Goal: Feedback & Contribution: Contribute content

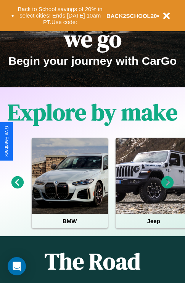
scroll to position [118, 0]
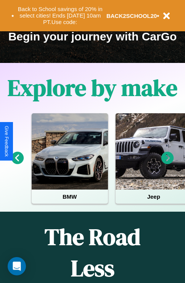
click at [168, 163] on icon at bounding box center [168, 158] width 13 height 13
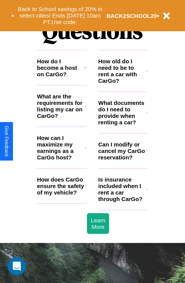
scroll to position [925, 0]
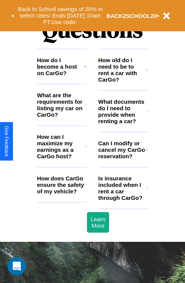
click at [86, 150] on icon at bounding box center [86, 147] width 2 height 6
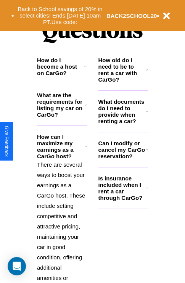
click at [147, 153] on icon at bounding box center [147, 150] width 2 height 6
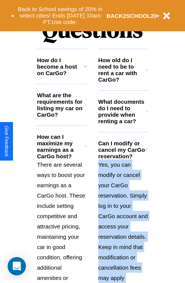
click at [123, 82] on h3 "How old do I need to be to rent a car with CarGo?" at bounding box center [123, 70] width 48 height 26
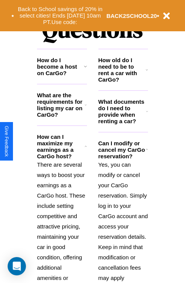
click at [85, 69] on icon at bounding box center [85, 66] width 3 height 6
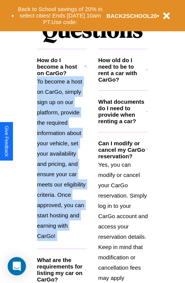
scroll to position [1193, 0]
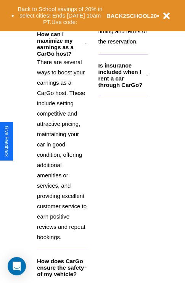
click at [86, 271] on icon at bounding box center [86, 268] width 2 height 6
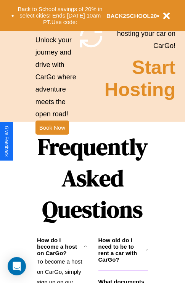
click at [123, 262] on h3 "How old do I need to be to rent a car with CarGo?" at bounding box center [123, 250] width 48 height 26
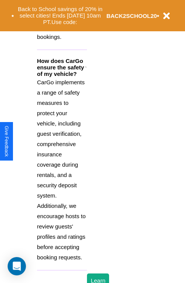
click at [62, 173] on p "CarGo implements a range of safety measures to protect your vehicle, including …" at bounding box center [62, 170] width 50 height 186
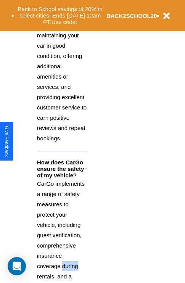
scroll to position [595, 0]
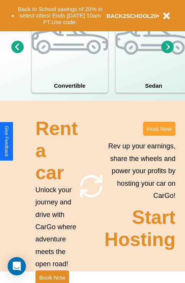
click at [159, 136] on button "Host Now" at bounding box center [159, 129] width 32 height 14
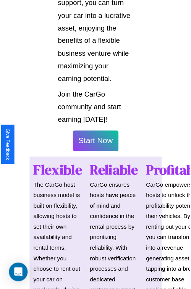
scroll to position [541, 0]
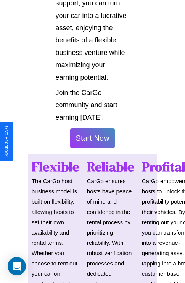
click at [92, 142] on button "Start Now" at bounding box center [92, 138] width 45 height 20
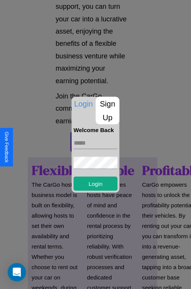
click at [107, 110] on p "Sign Up" at bounding box center [108, 110] width 24 height 27
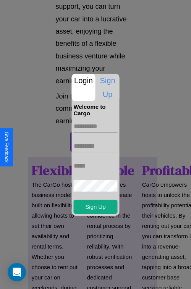
click at [95, 126] on input "text" at bounding box center [96, 126] width 44 height 12
type input "********"
click at [95, 146] on input "text" at bounding box center [96, 146] width 44 height 12
type input "*****"
click at [95, 166] on input "text" at bounding box center [96, 166] width 44 height 12
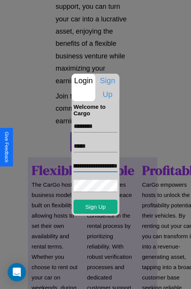
scroll to position [0, 31]
type input "**********"
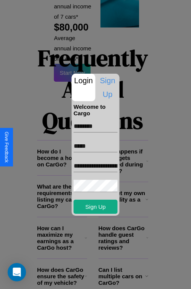
click at [98, 279] on div at bounding box center [95, 144] width 191 height 289
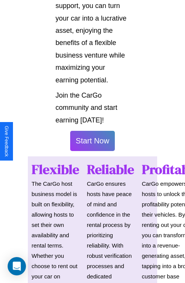
click at [92, 144] on button "Start Now" at bounding box center [92, 141] width 45 height 20
